Goal: Communication & Community: Participate in discussion

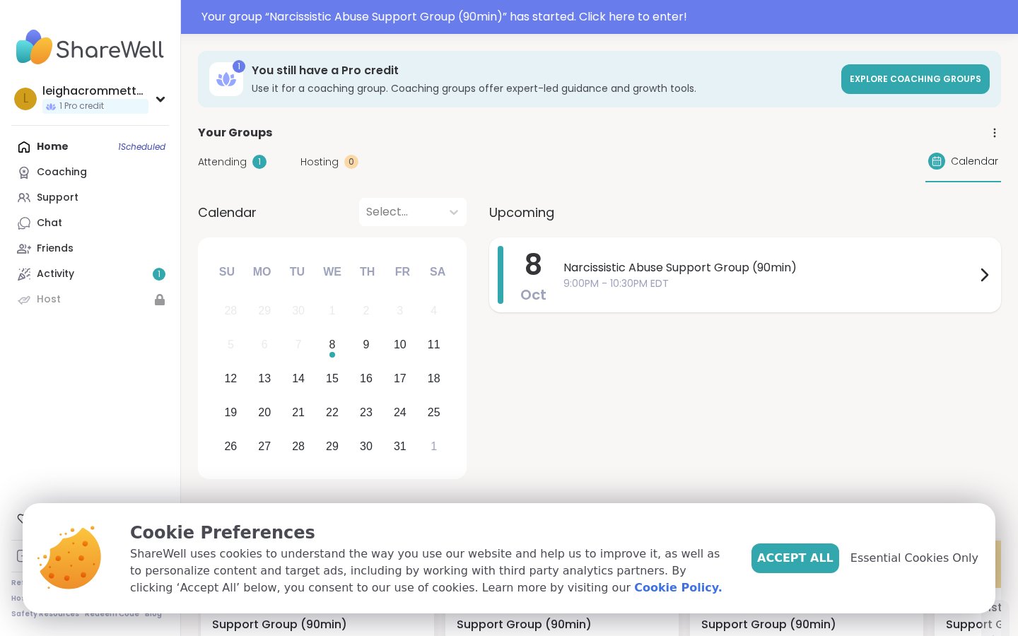
click at [812, 279] on span "9:00PM - 10:30PM EDT" at bounding box center [770, 283] width 412 height 15
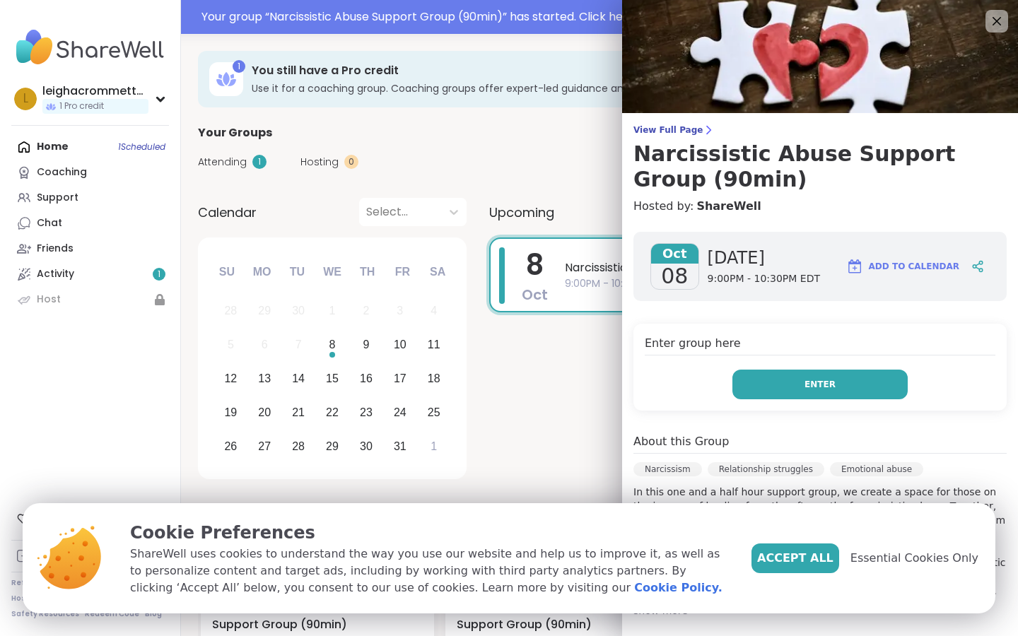
click at [785, 387] on button "Enter" at bounding box center [820, 385] width 175 height 30
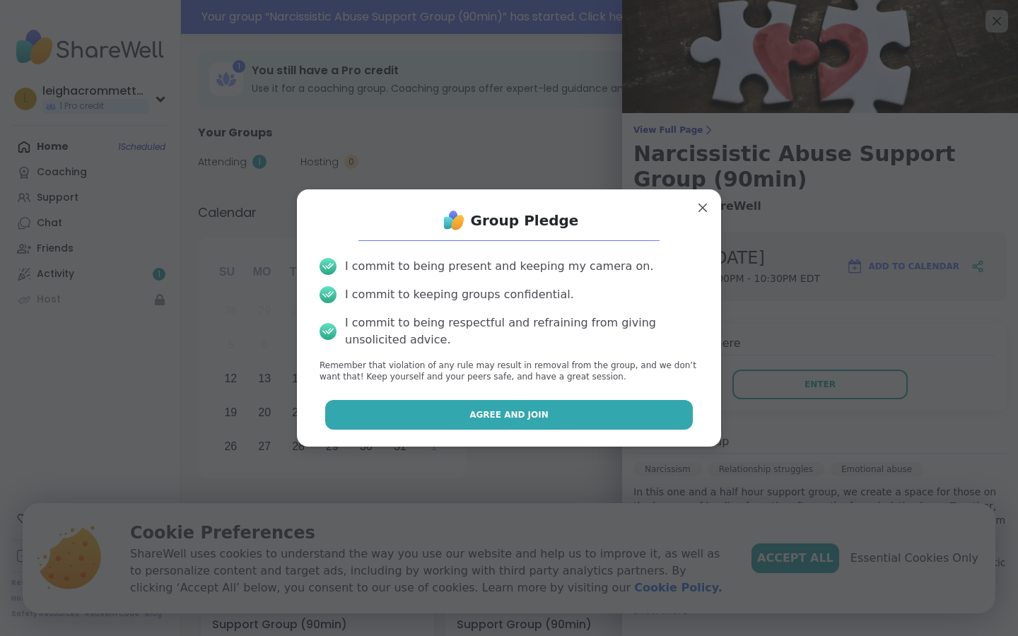
click at [561, 416] on button "Agree and Join" at bounding box center [509, 415] width 368 height 30
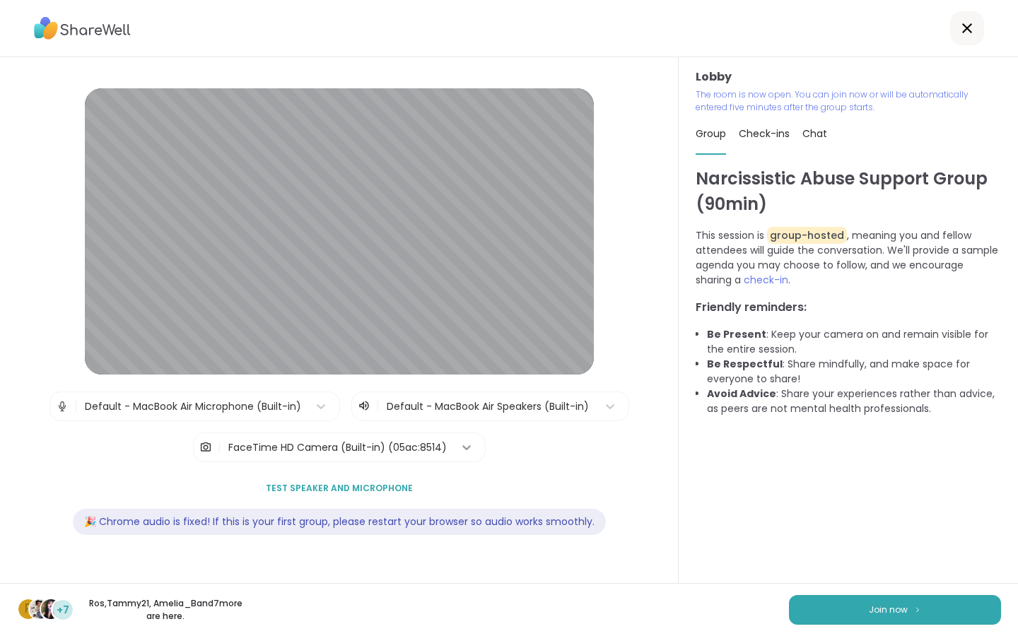
click at [467, 445] on icon at bounding box center [466, 447] width 8 height 5
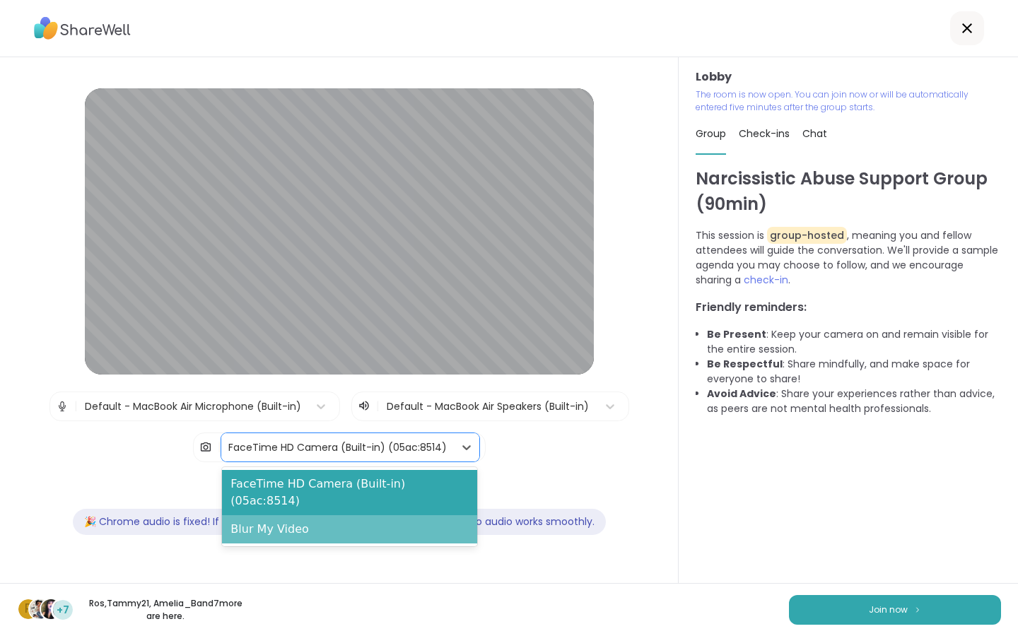
click at [380, 515] on div "Blur My Video" at bounding box center [349, 529] width 255 height 28
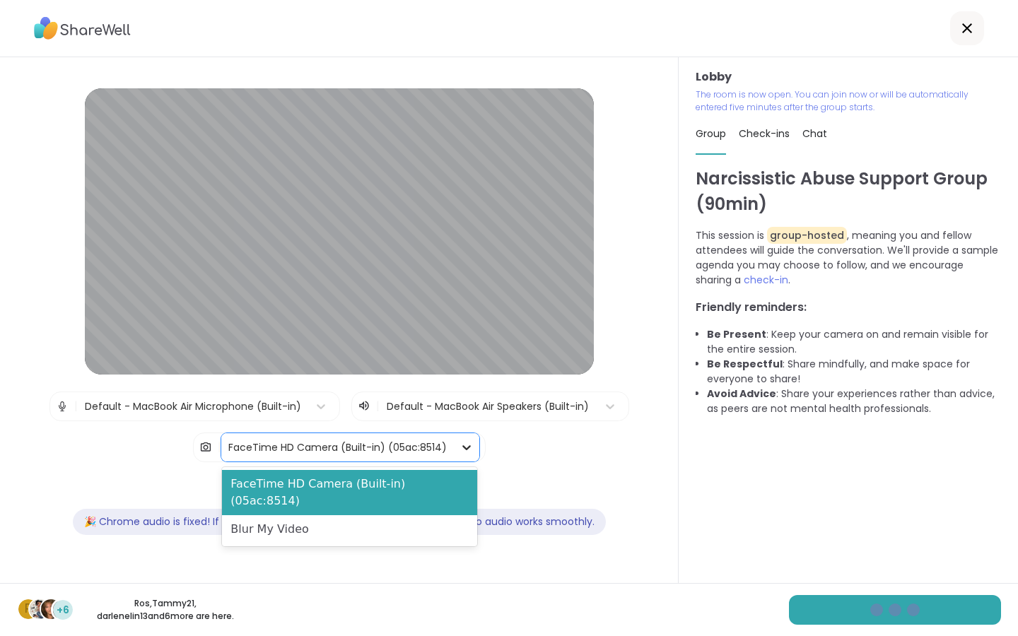
click at [460, 450] on icon at bounding box center [467, 448] width 14 height 14
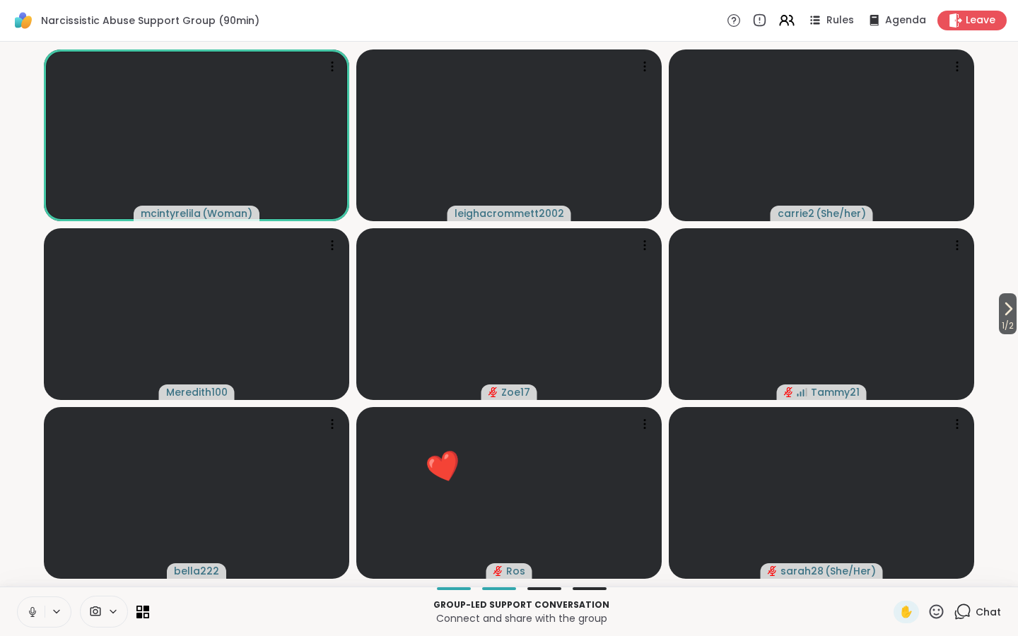
click at [110, 614] on icon at bounding box center [112, 612] width 11 height 12
click at [234, 618] on p "Connect and share with the group" at bounding box center [522, 619] width 728 height 14
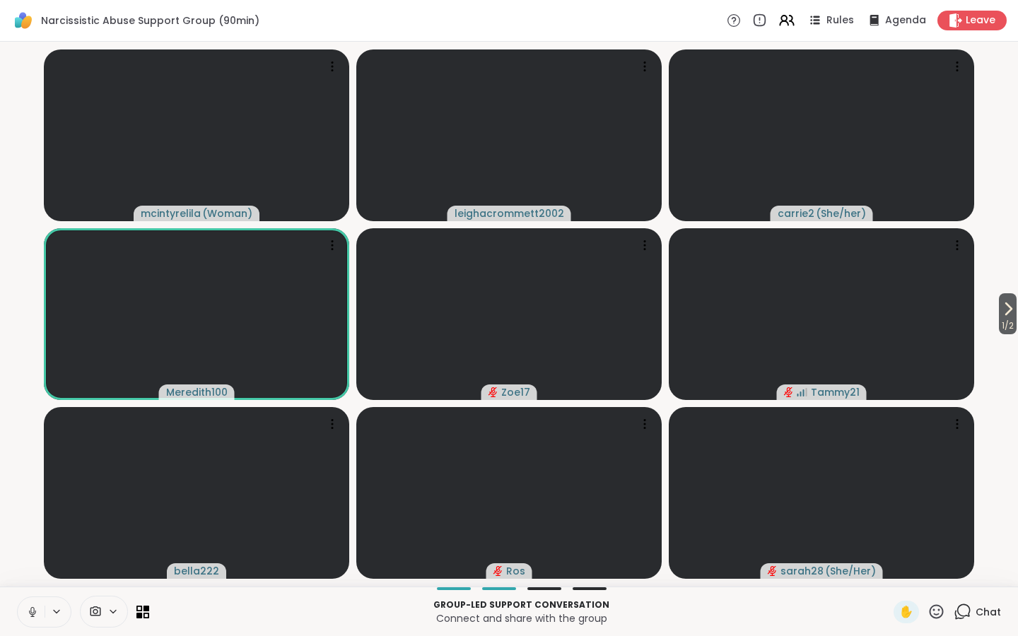
click at [54, 607] on icon at bounding box center [56, 612] width 11 height 12
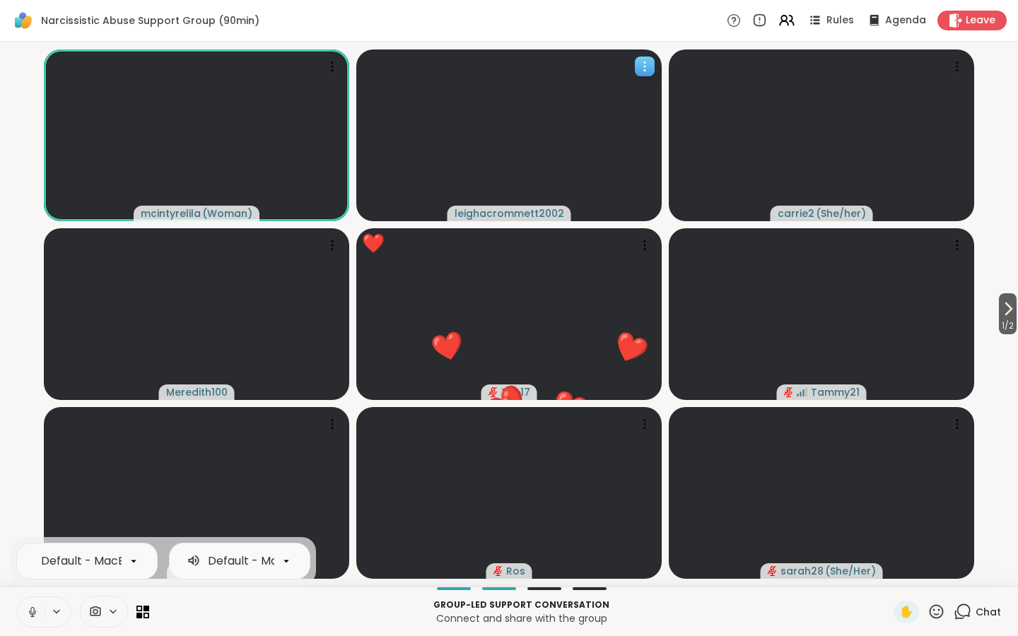
click at [639, 70] on icon at bounding box center [645, 66] width 14 height 14
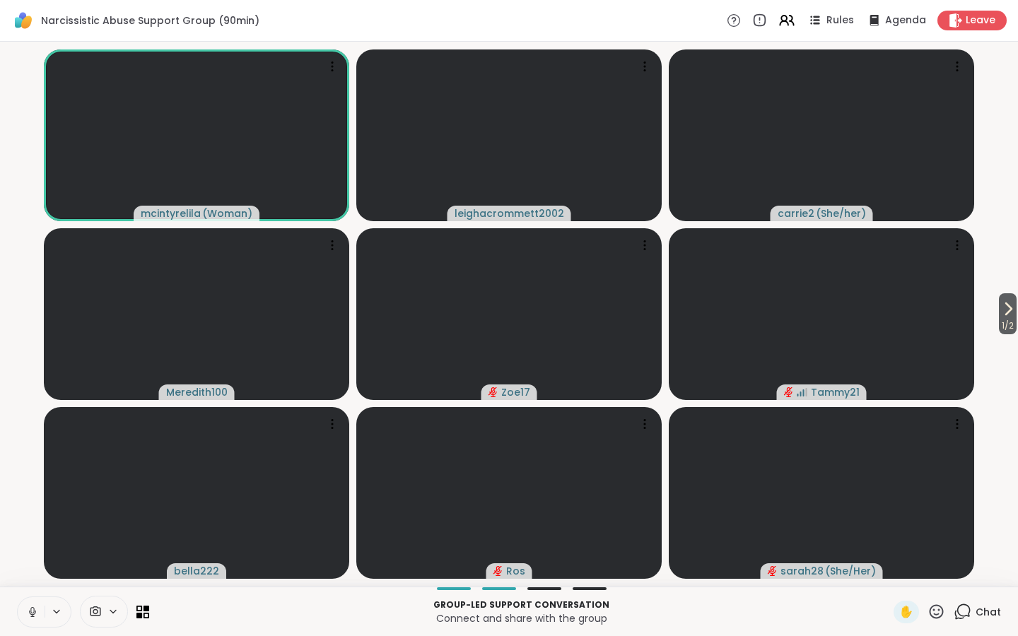
click at [53, 609] on icon at bounding box center [56, 612] width 11 height 12
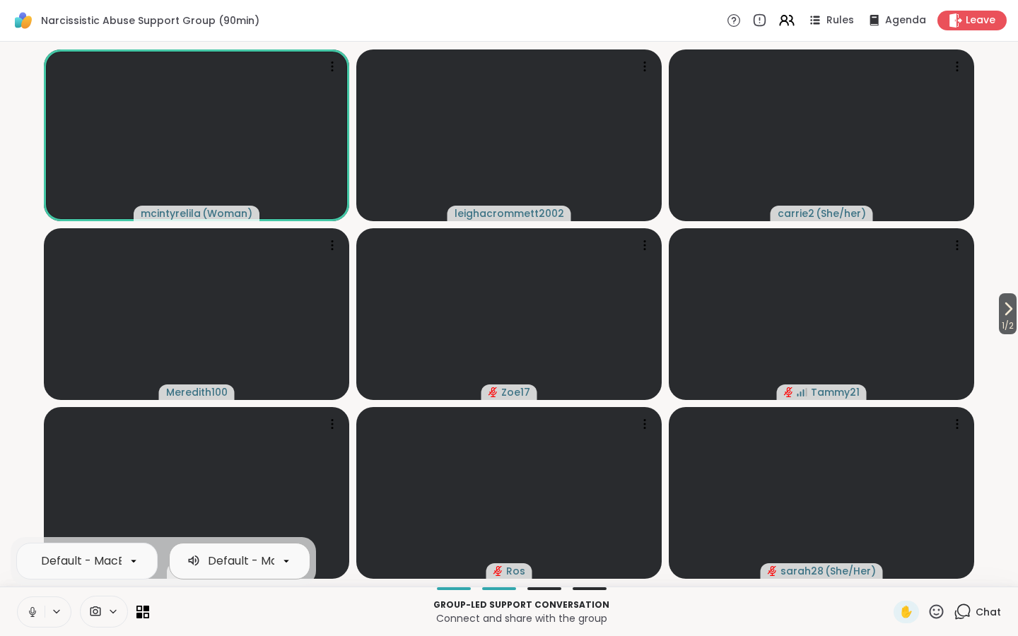
click at [290, 561] on icon at bounding box center [286, 561] width 13 height 13
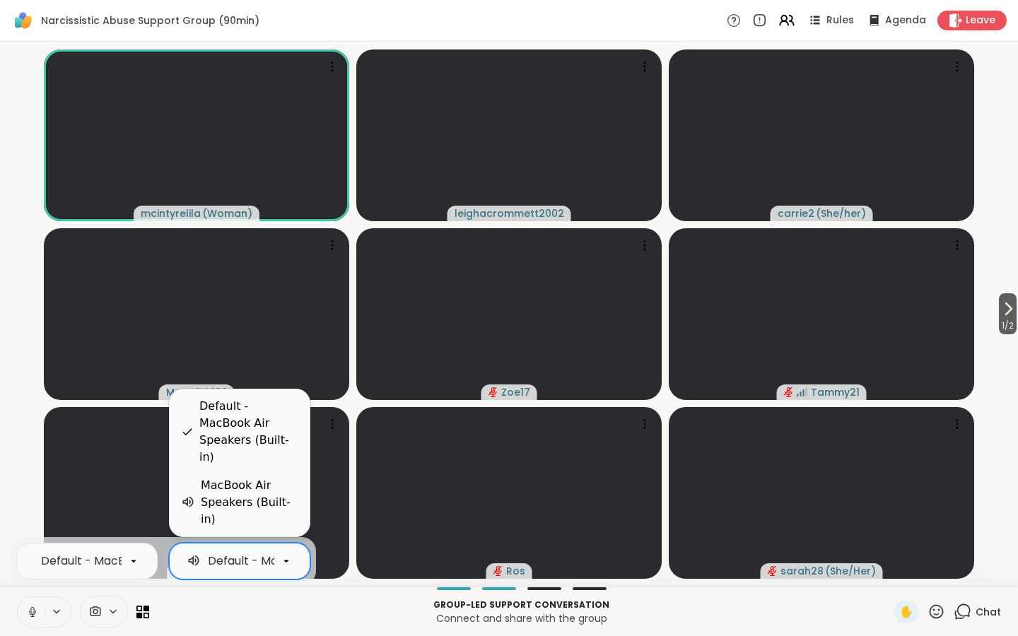
scroll to position [0, 141]
click at [138, 562] on icon at bounding box center [133, 561] width 13 height 13
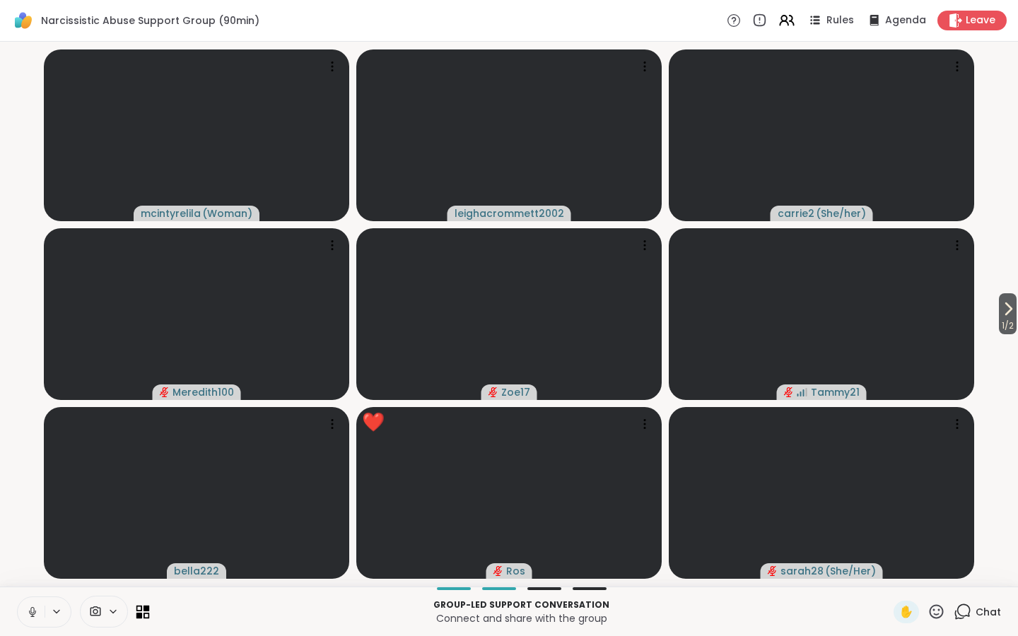
click at [136, 609] on icon at bounding box center [139, 608] width 6 height 6
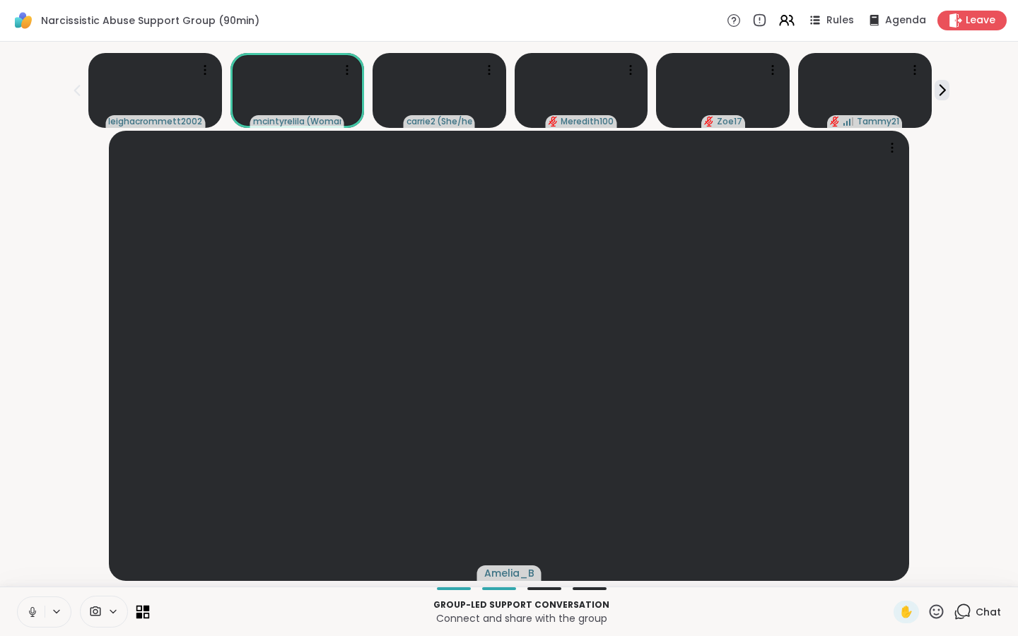
click at [145, 614] on icon at bounding box center [142, 611] width 13 height 13
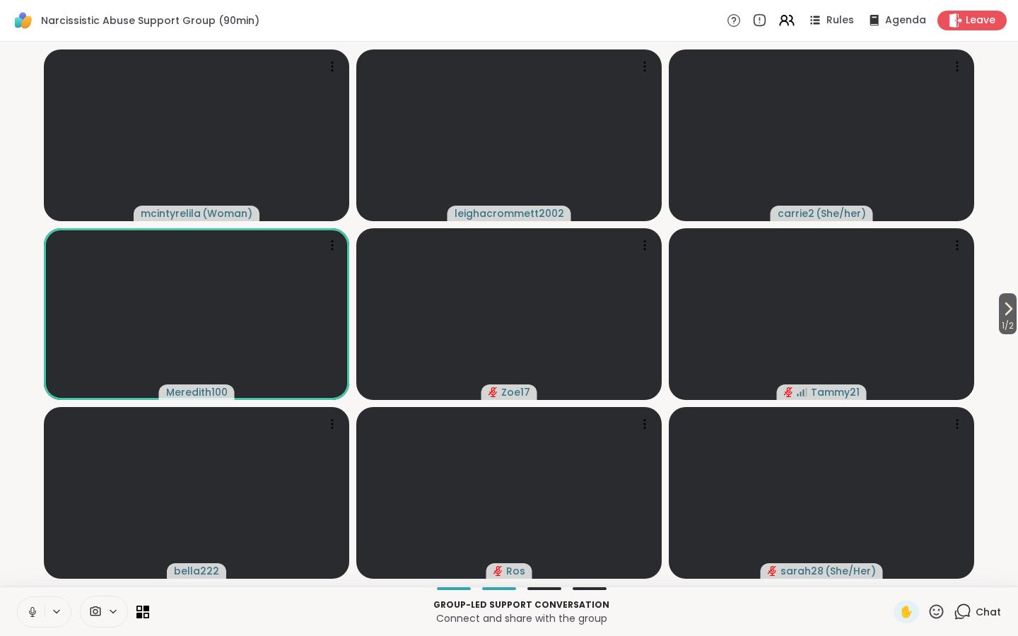
click at [62, 610] on button at bounding box center [58, 612] width 26 height 12
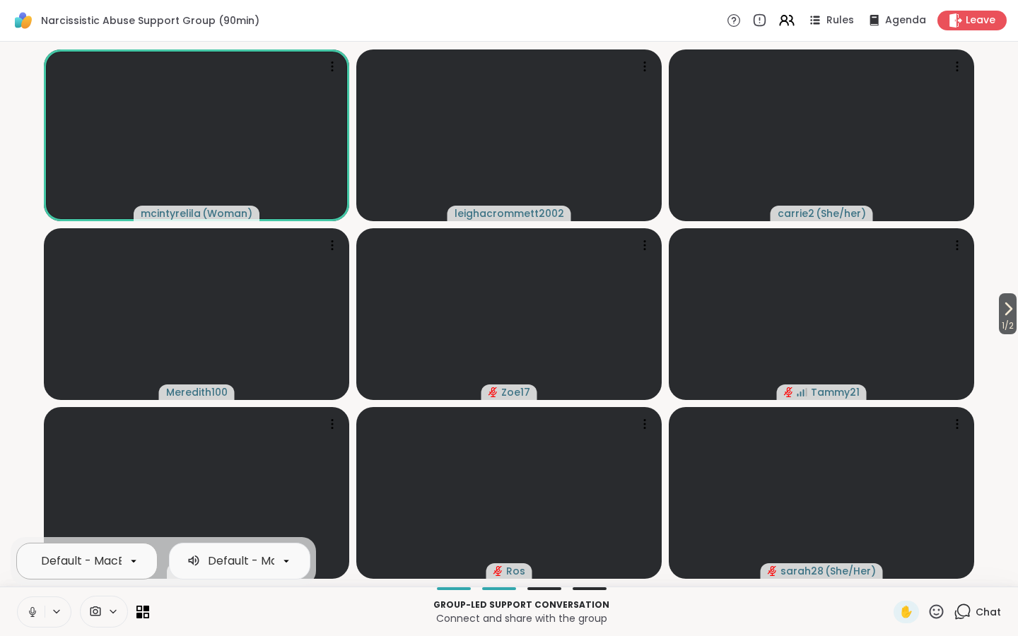
click at [128, 561] on icon at bounding box center [133, 561] width 13 height 13
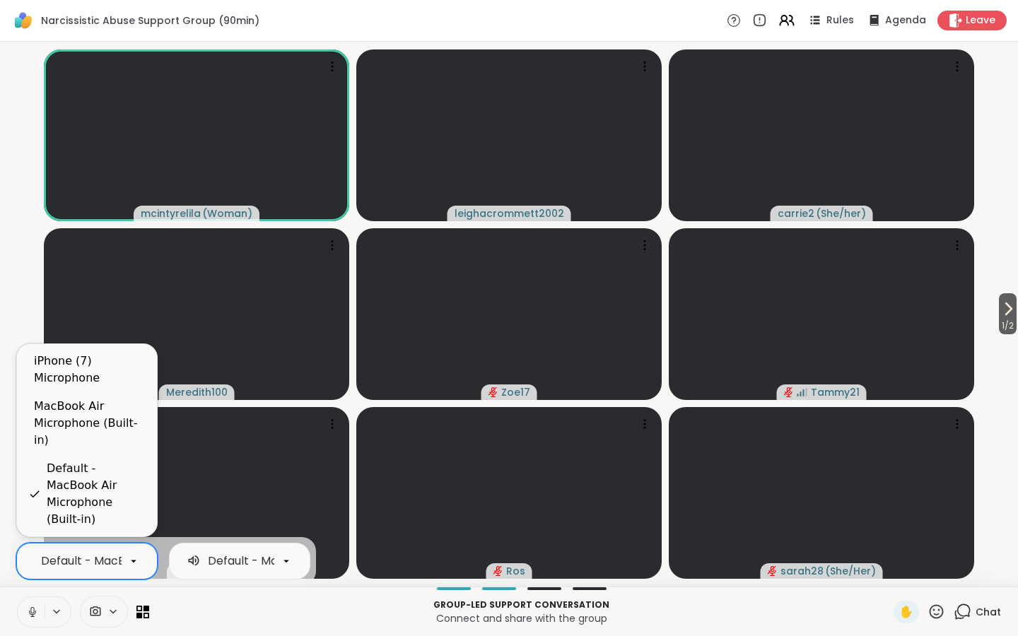
scroll to position [0, 143]
click at [59, 616] on icon at bounding box center [56, 612] width 11 height 12
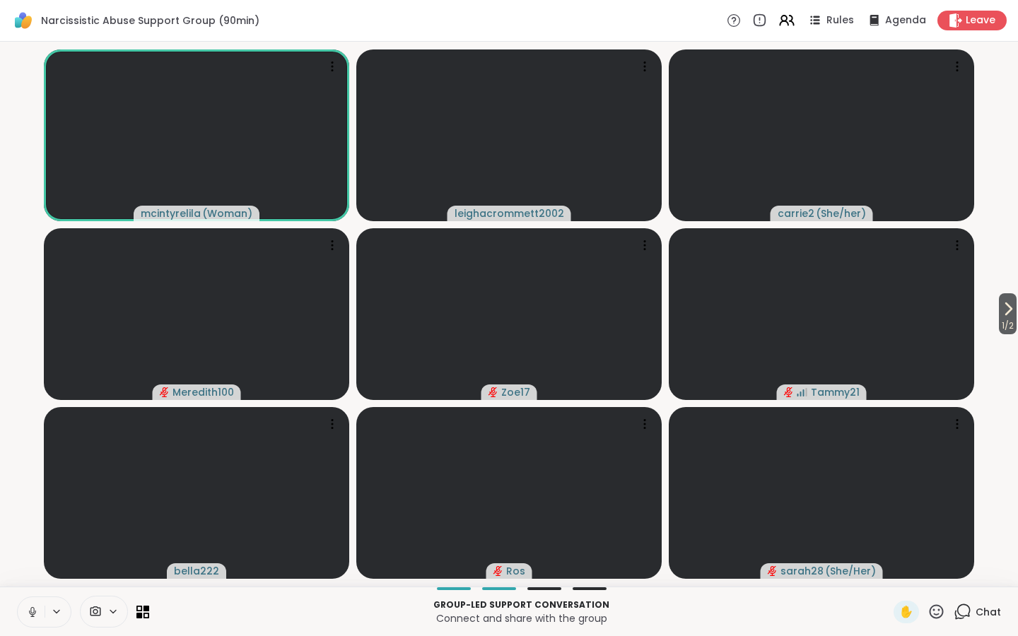
click at [59, 616] on icon at bounding box center [56, 612] width 11 height 12
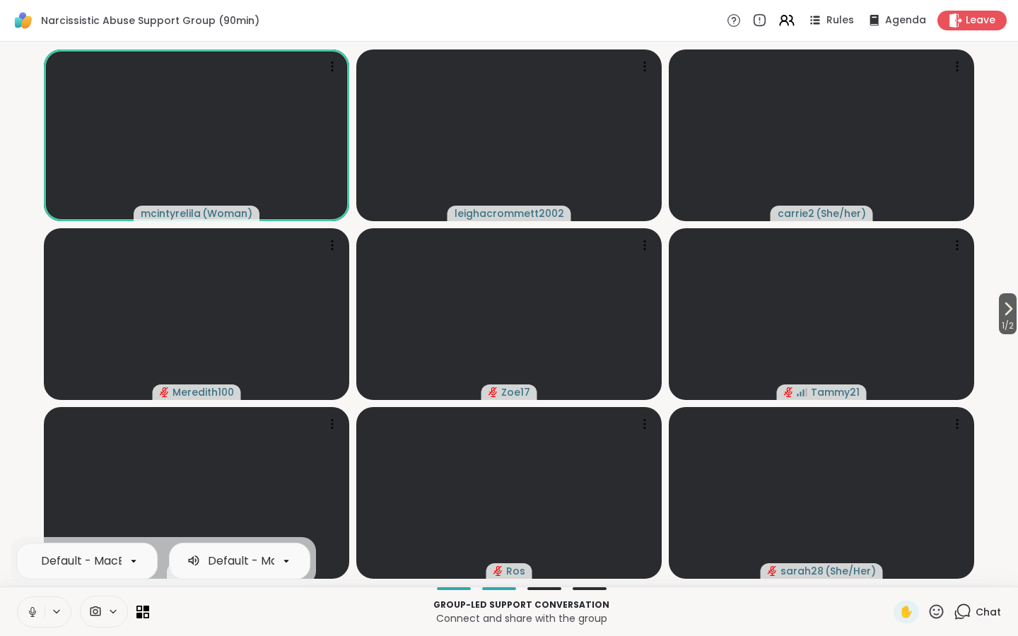
click at [329, 636] on div "Default - MacBook Air Microphone (Built-in) Default - MacBook Air Speakers (Bui…" at bounding box center [509, 611] width 1018 height 49
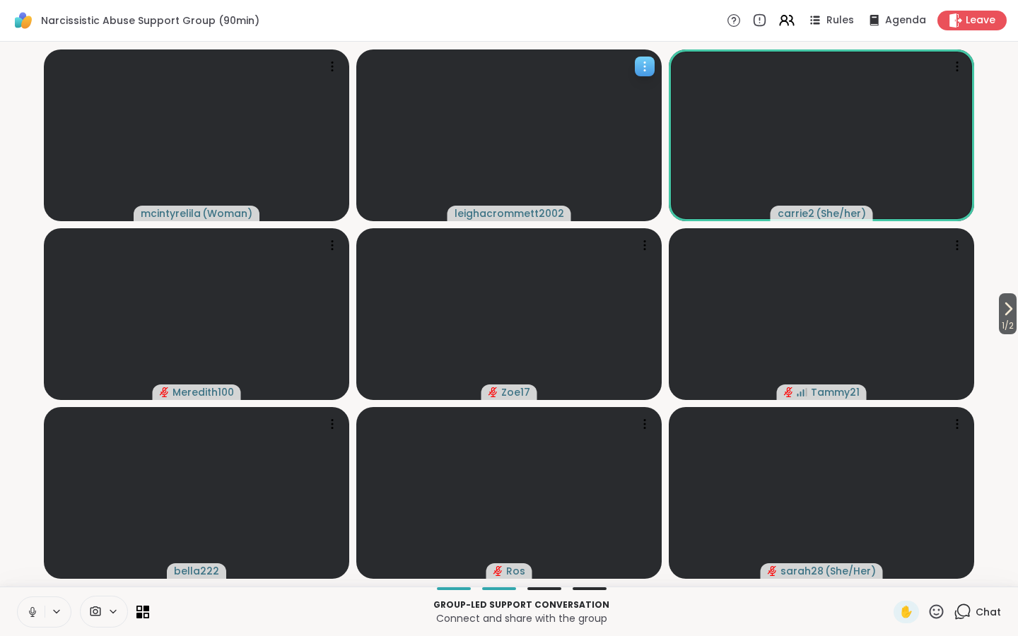
click at [531, 214] on span "leighacrommett2002" at bounding box center [510, 213] width 110 height 14
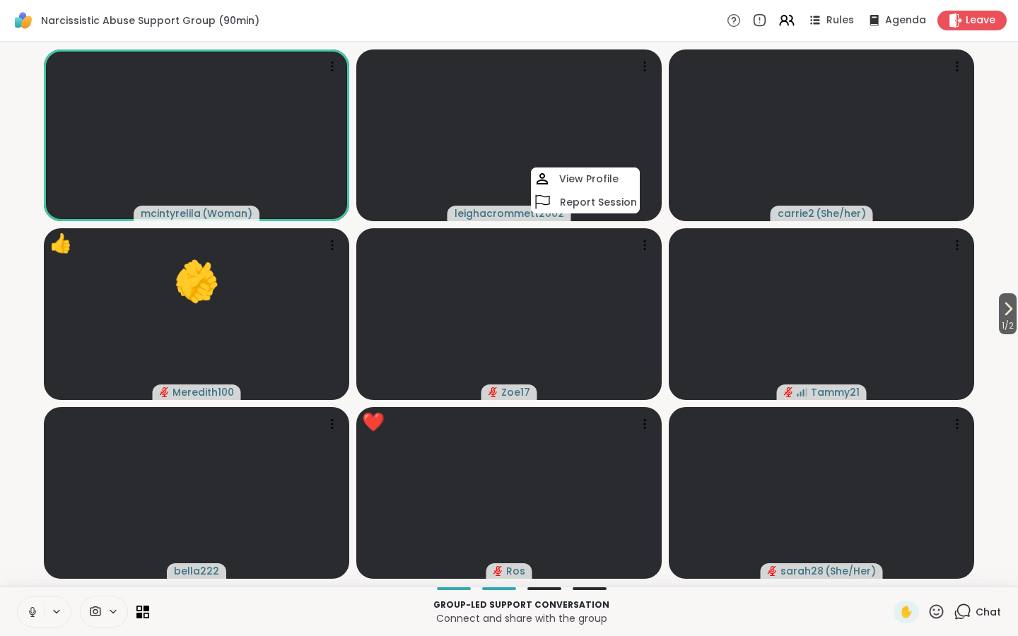
click at [56, 617] on icon at bounding box center [56, 612] width 11 height 12
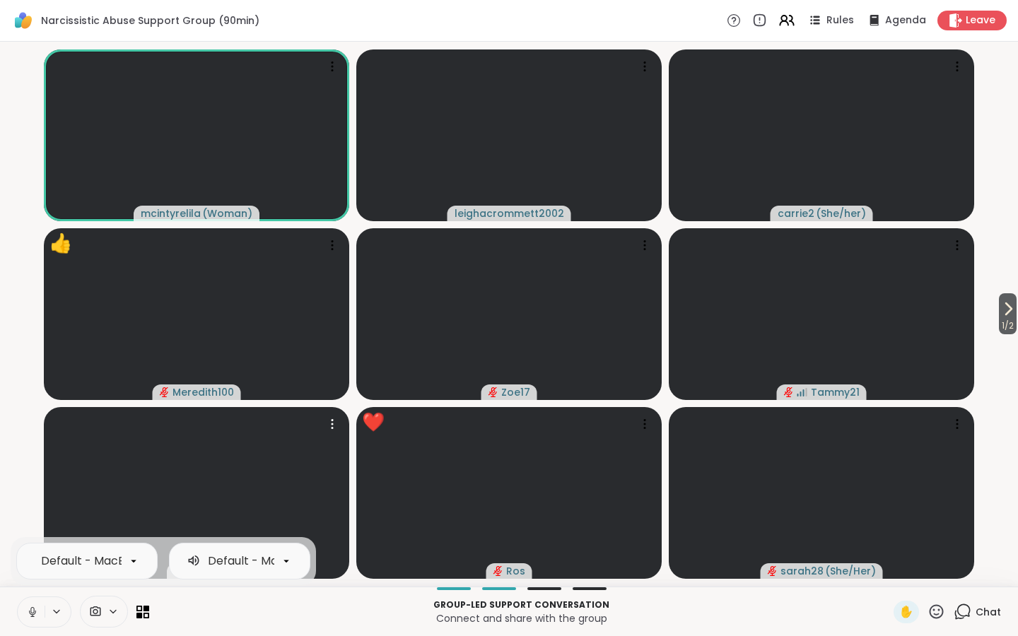
click at [110, 613] on icon at bounding box center [112, 612] width 11 height 12
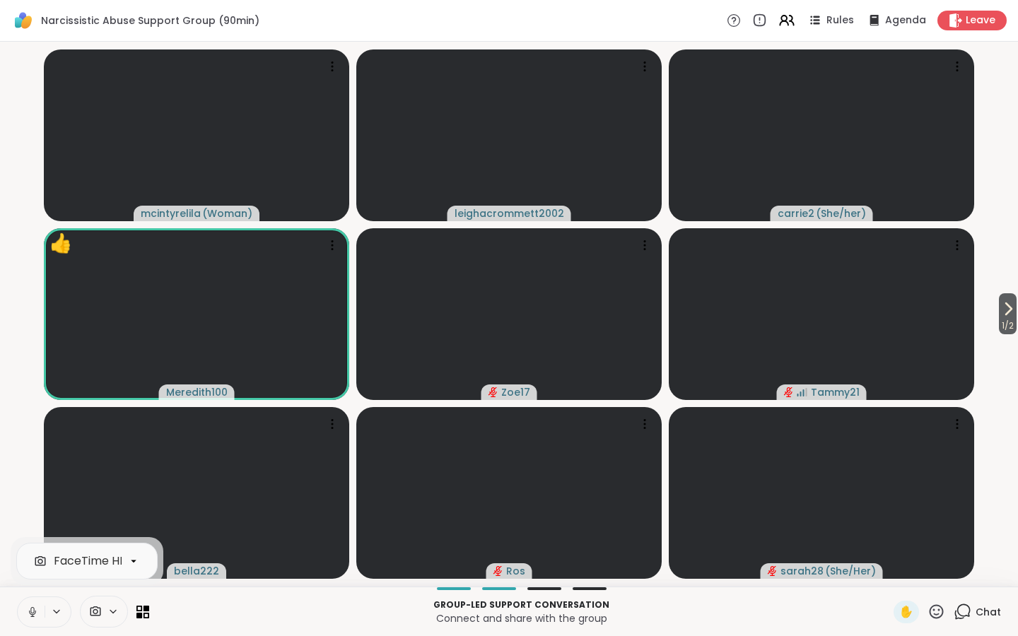
click at [57, 616] on icon at bounding box center [56, 612] width 11 height 12
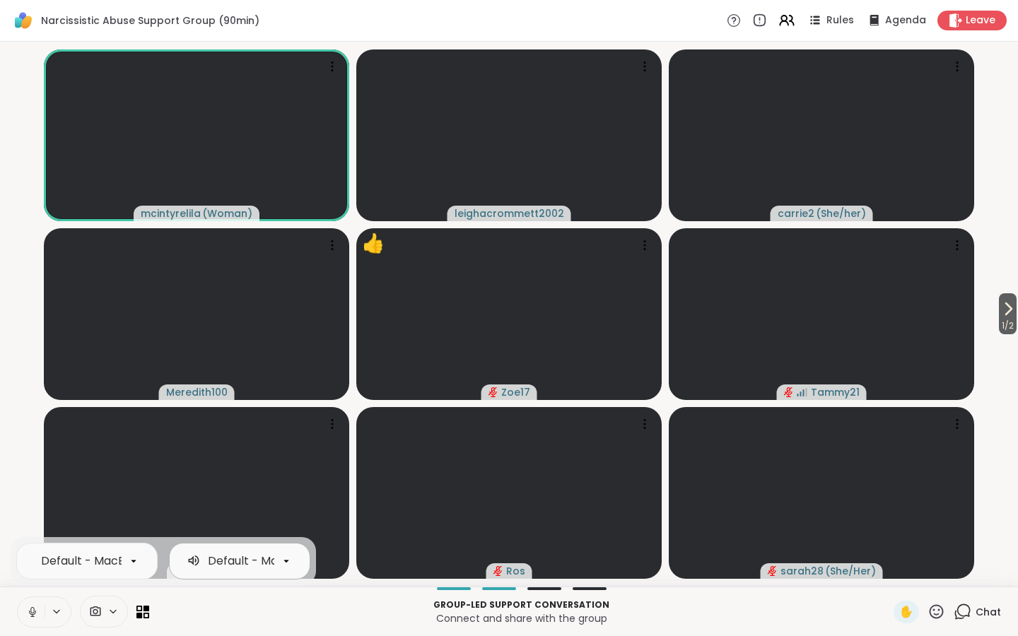
click at [293, 562] on div at bounding box center [286, 561] width 24 height 24
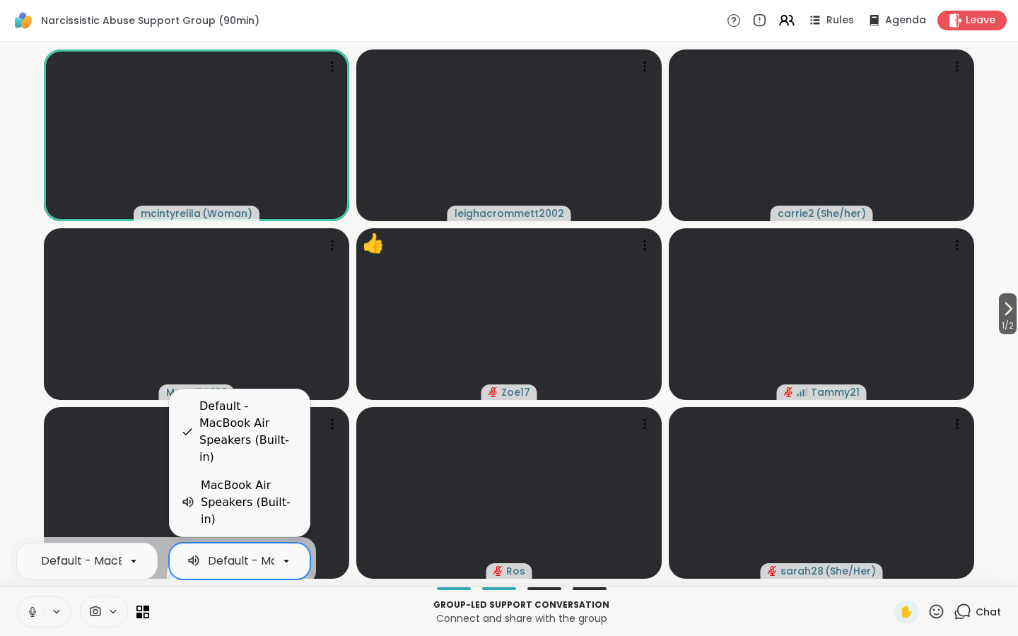
scroll to position [0, 0]
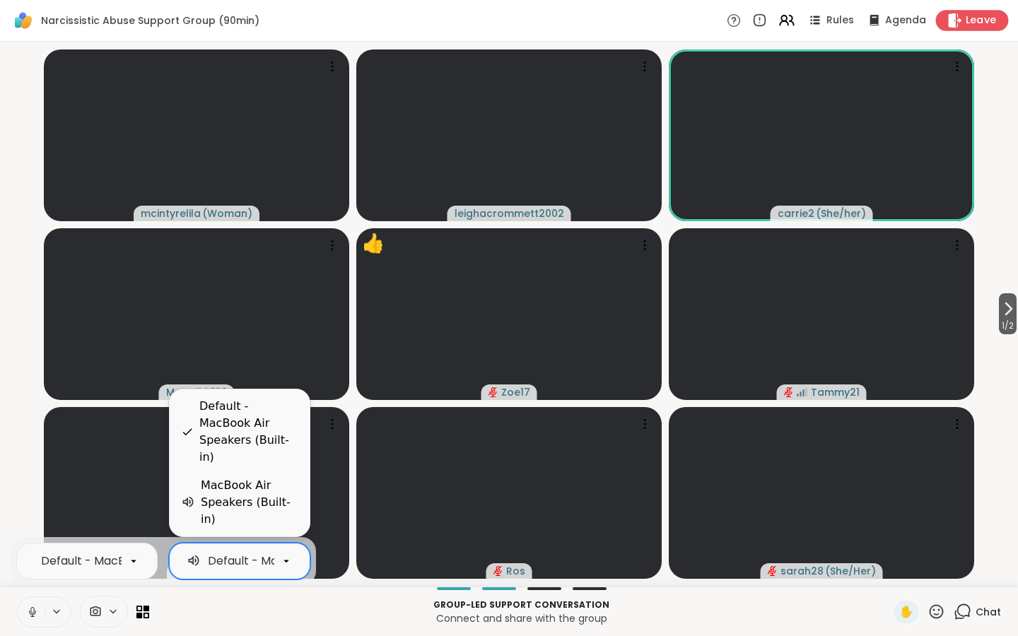
click at [979, 18] on span "Leave" at bounding box center [981, 20] width 31 height 15
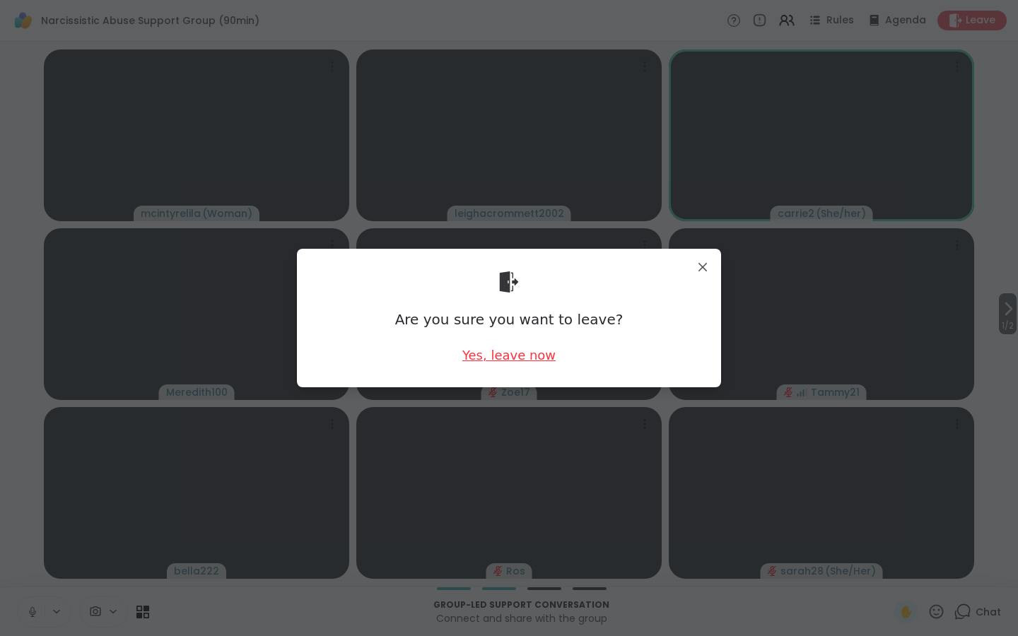
click at [539, 356] on div "Yes, leave now" at bounding box center [508, 355] width 93 height 18
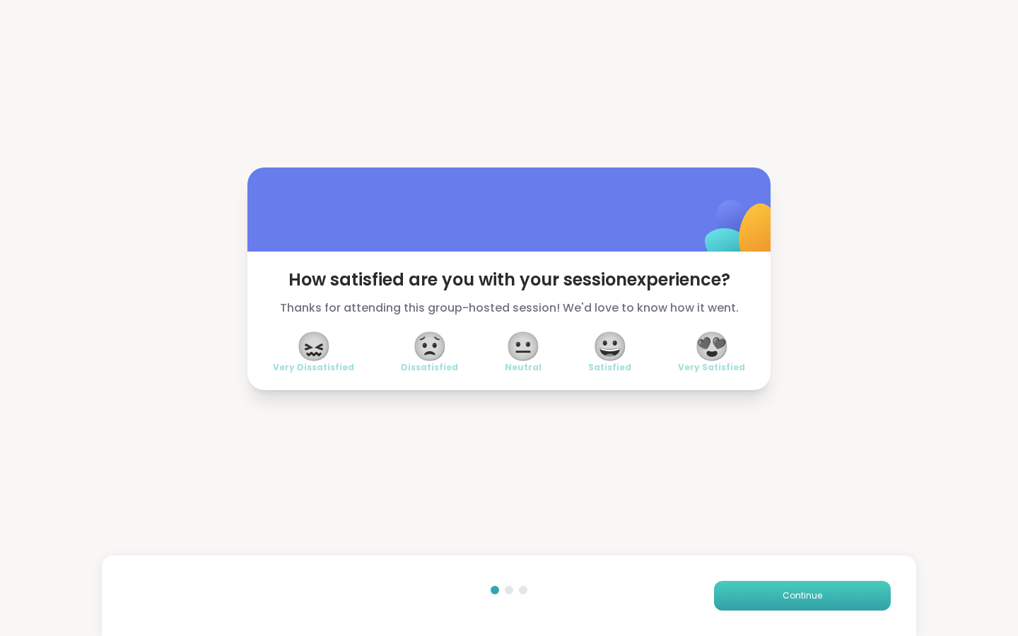
click at [798, 592] on span "Continue" at bounding box center [803, 596] width 40 height 13
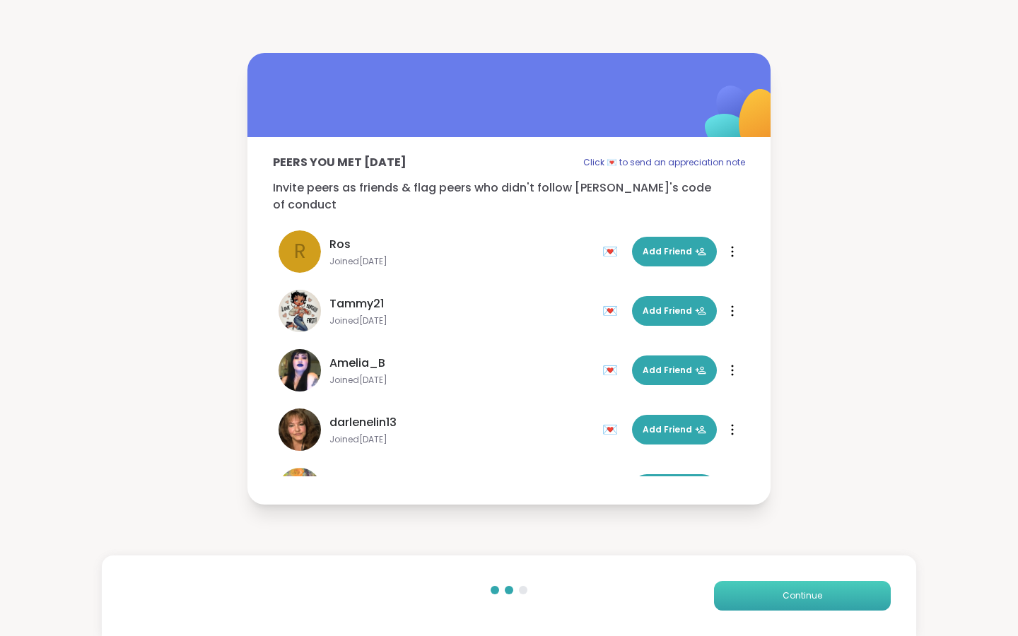
click at [811, 599] on span "Continue" at bounding box center [803, 596] width 40 height 13
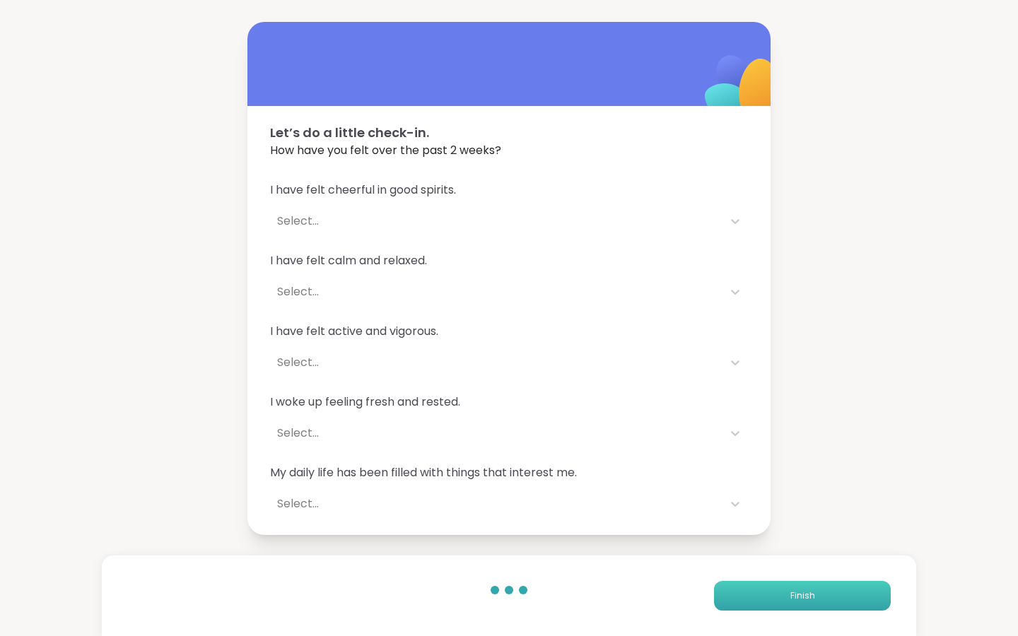
click at [778, 602] on button "Finish" at bounding box center [802, 596] width 177 height 30
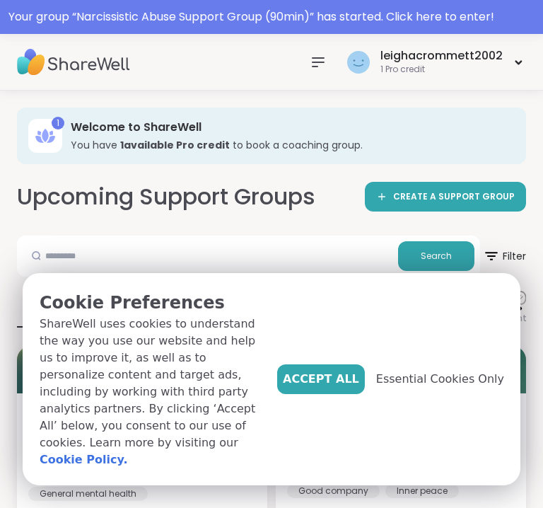
click at [325, 54] on icon at bounding box center [318, 62] width 17 height 17
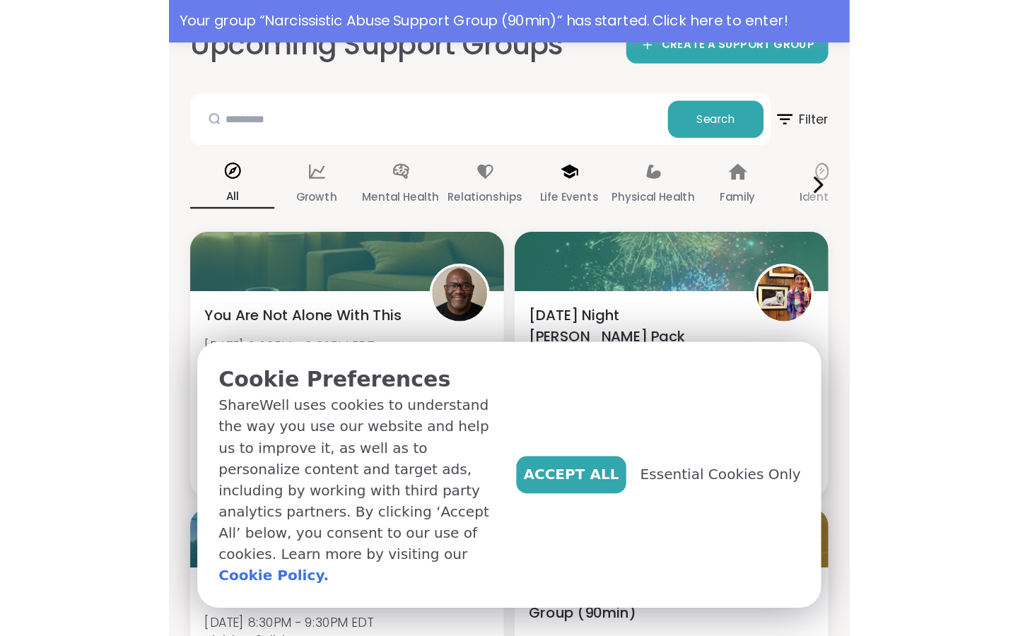
scroll to position [125, 0]
